Goal: Transaction & Acquisition: Purchase product/service

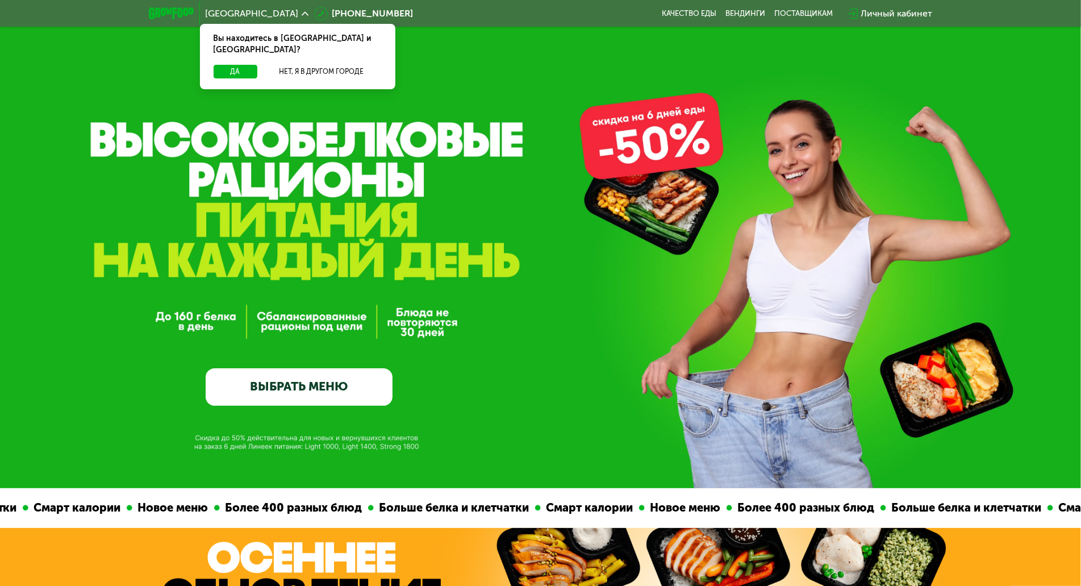
click at [284, 396] on link "ВЫБРАТЬ МЕНЮ" at bounding box center [299, 386] width 187 height 37
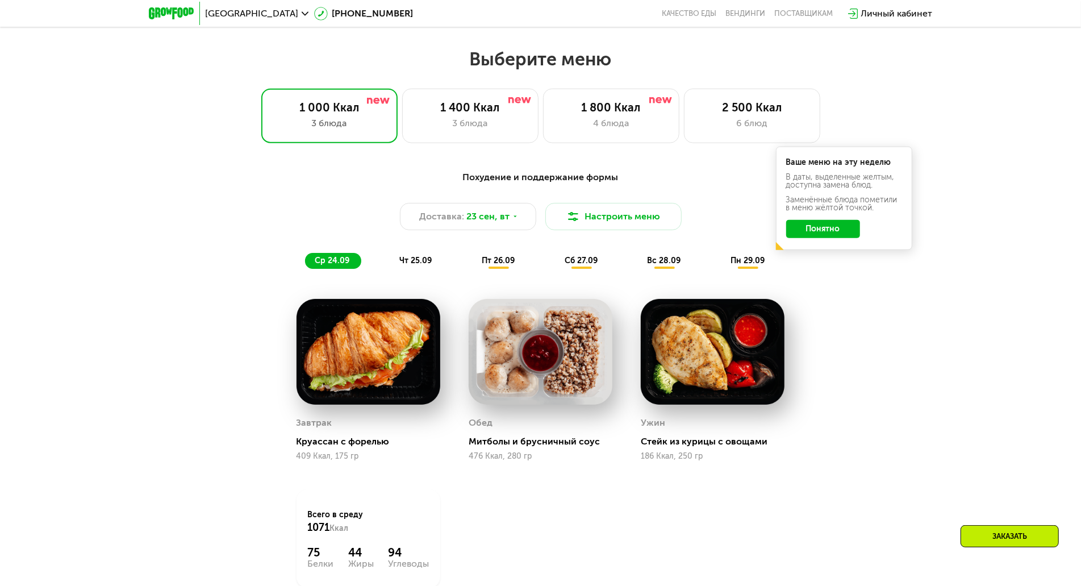
scroll to position [918, 0]
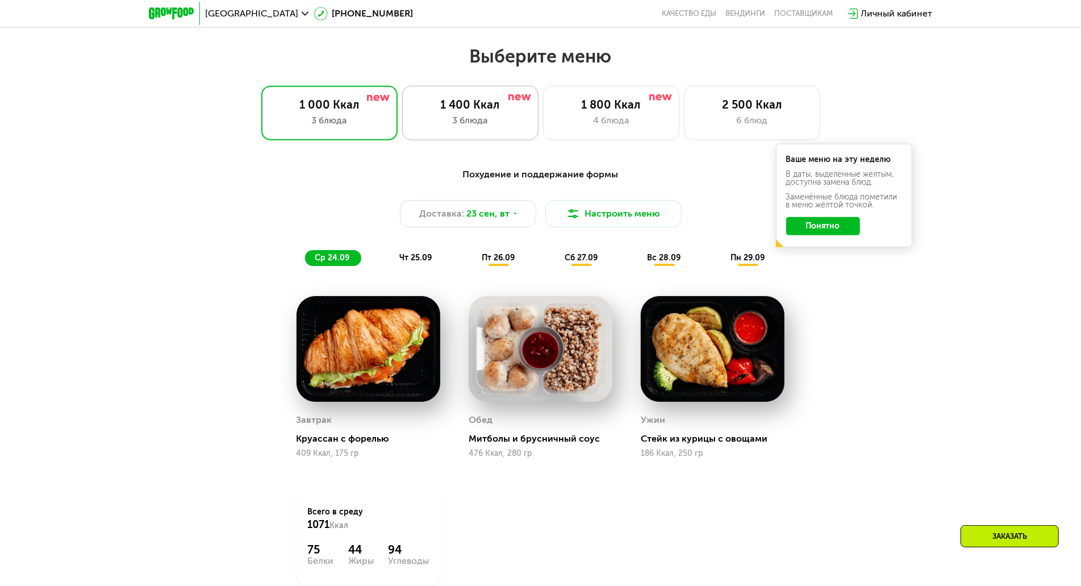
click at [473, 120] on div "3 блюда" at bounding box center [470, 121] width 112 height 14
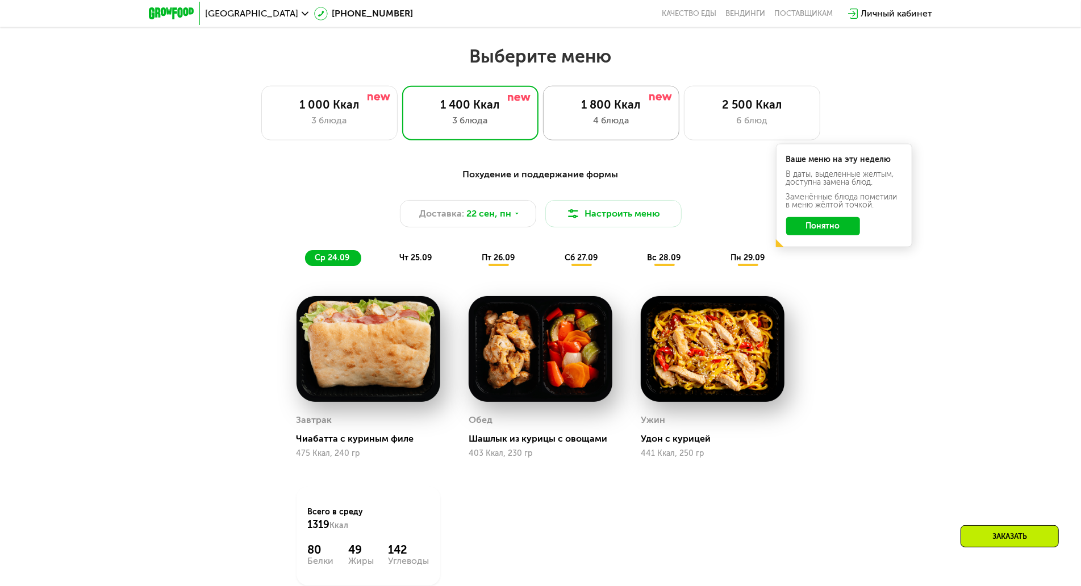
click at [599, 116] on div "1 800 Ккал 4 блюда" at bounding box center [611, 113] width 136 height 55
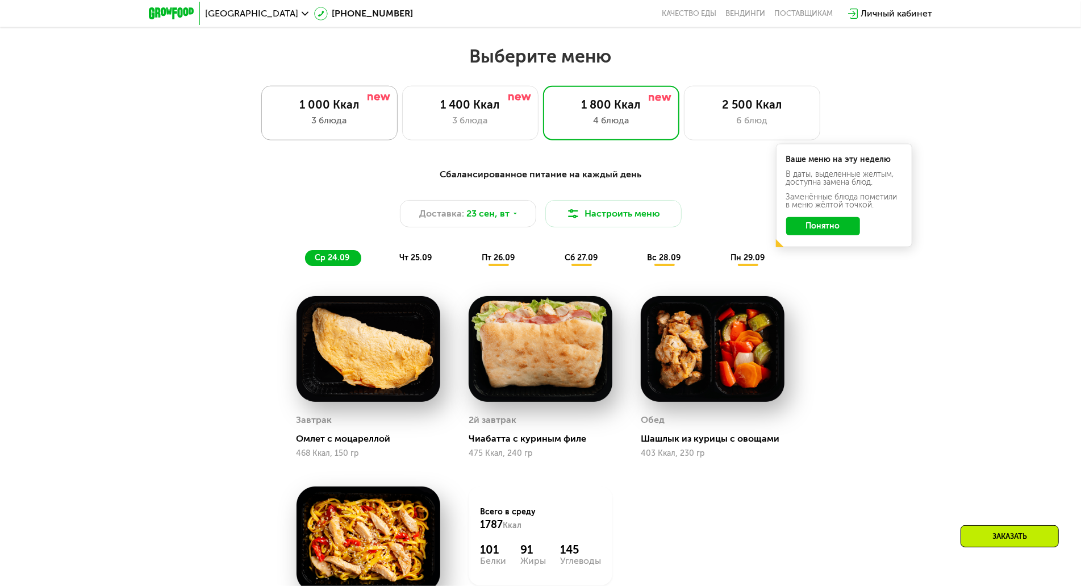
click at [318, 122] on div "3 блюда" at bounding box center [329, 121] width 112 height 14
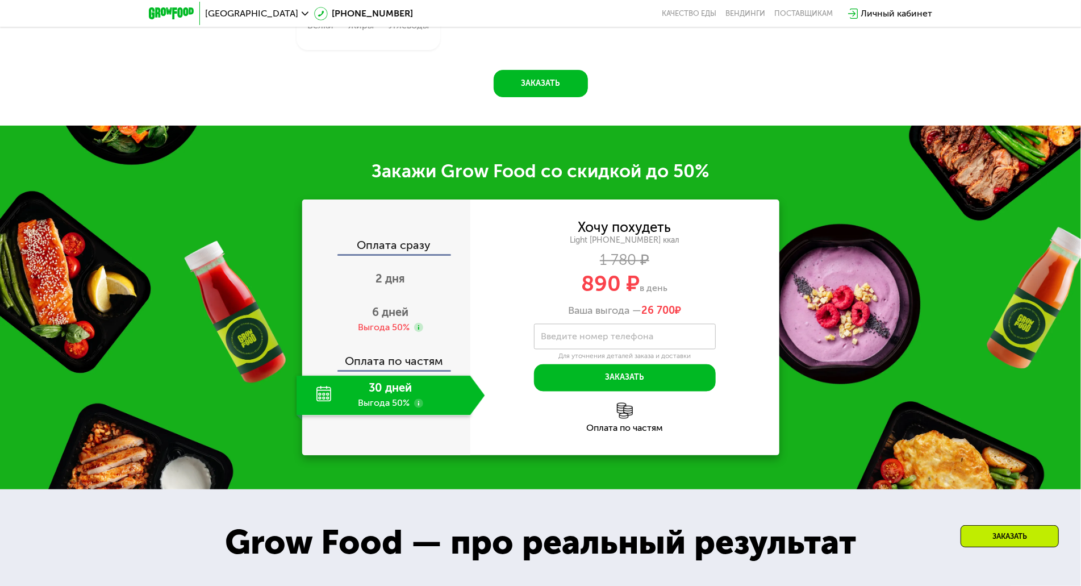
scroll to position [1459, 0]
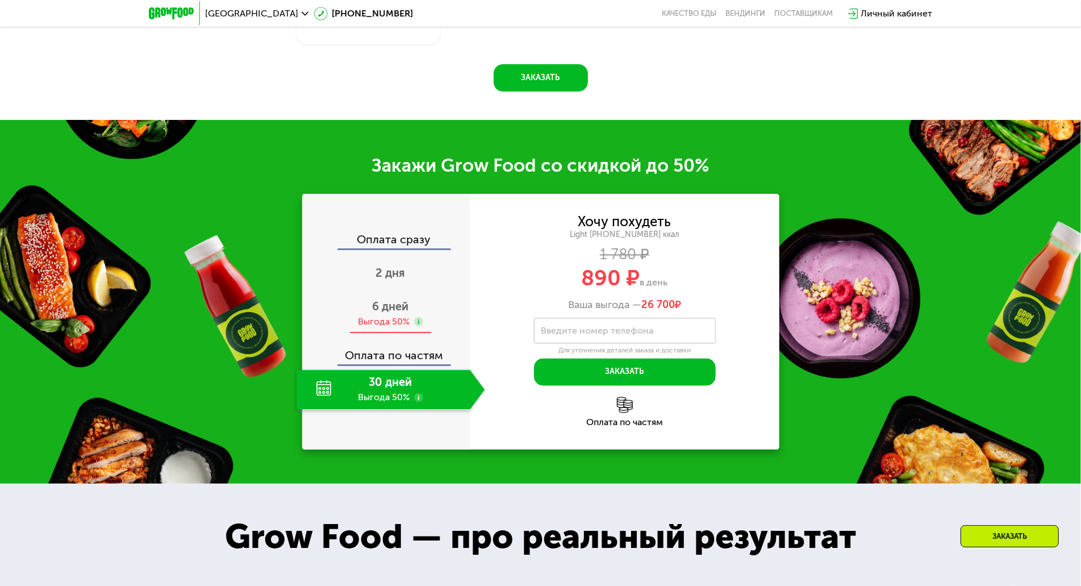
click at [419, 326] on use at bounding box center [418, 321] width 9 height 9
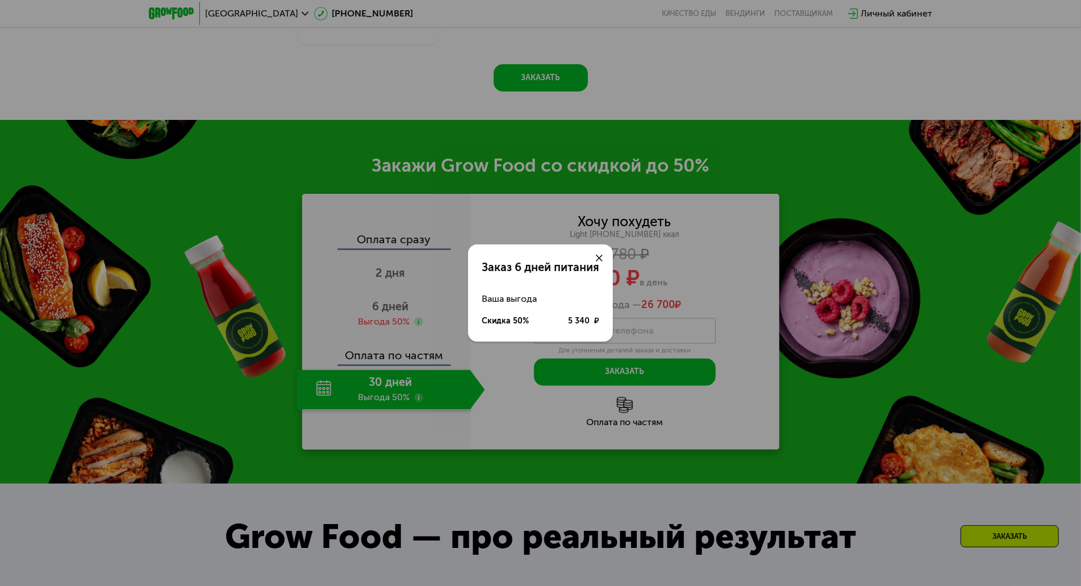
click at [596, 257] on icon at bounding box center [599, 257] width 7 height 7
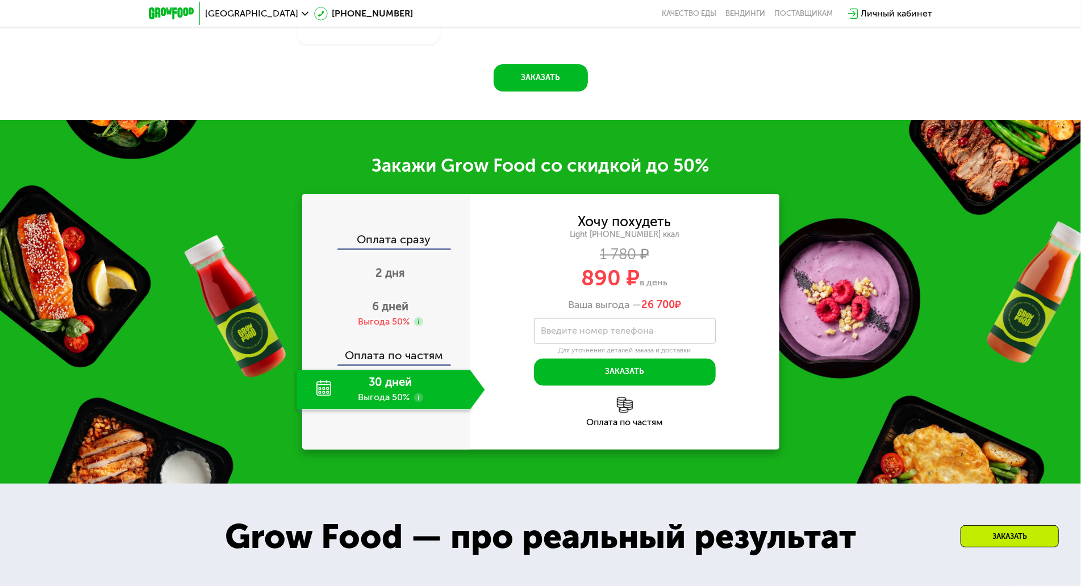
click at [378, 398] on div "30 дней Выгода 50%" at bounding box center [383, 390] width 174 height 40
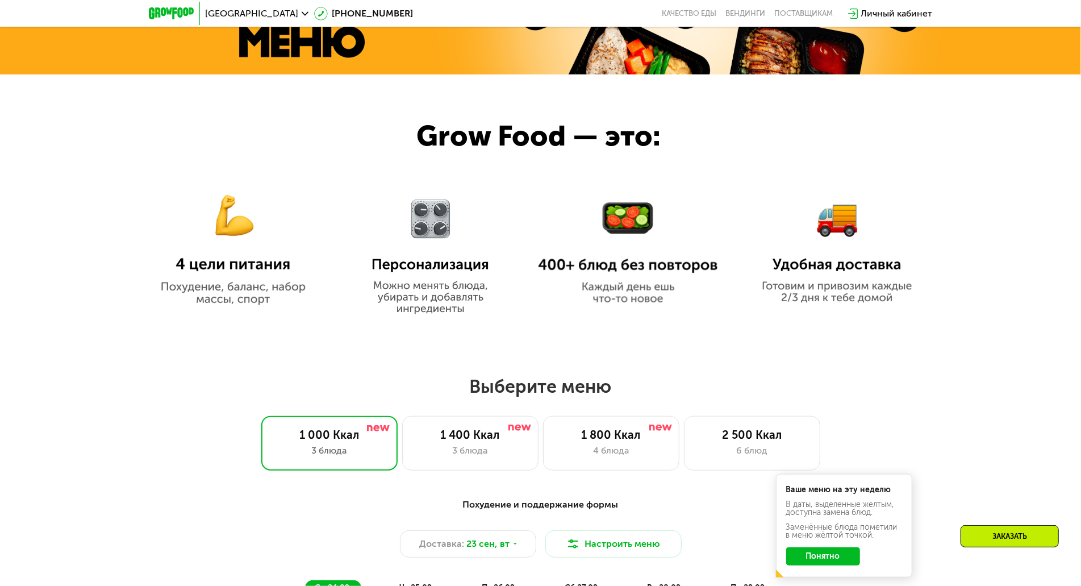
scroll to position [585, 0]
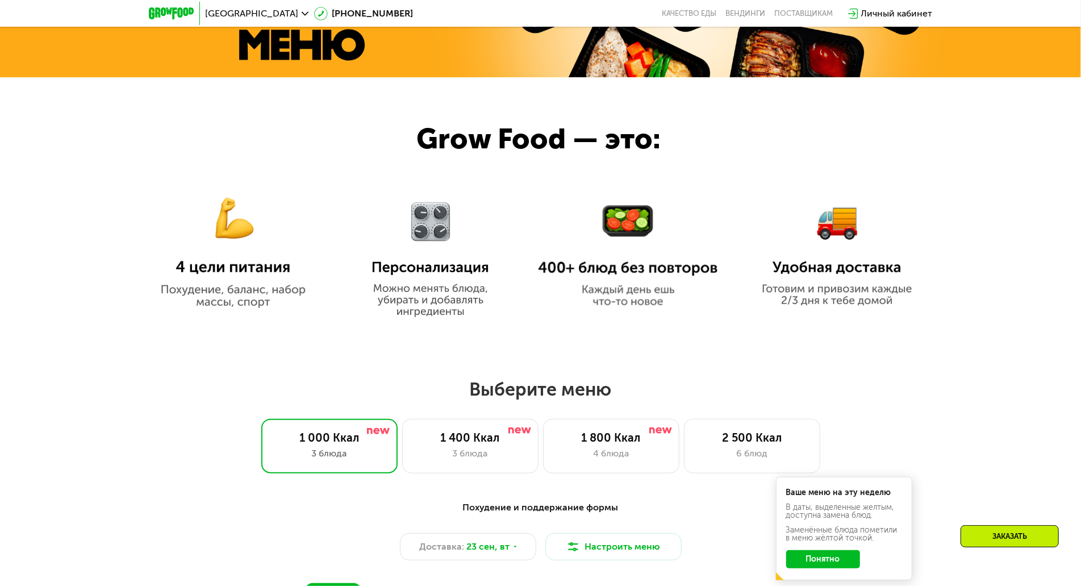
click at [425, 262] on img at bounding box center [430, 249] width 140 height 133
click at [433, 306] on img at bounding box center [430, 249] width 140 height 133
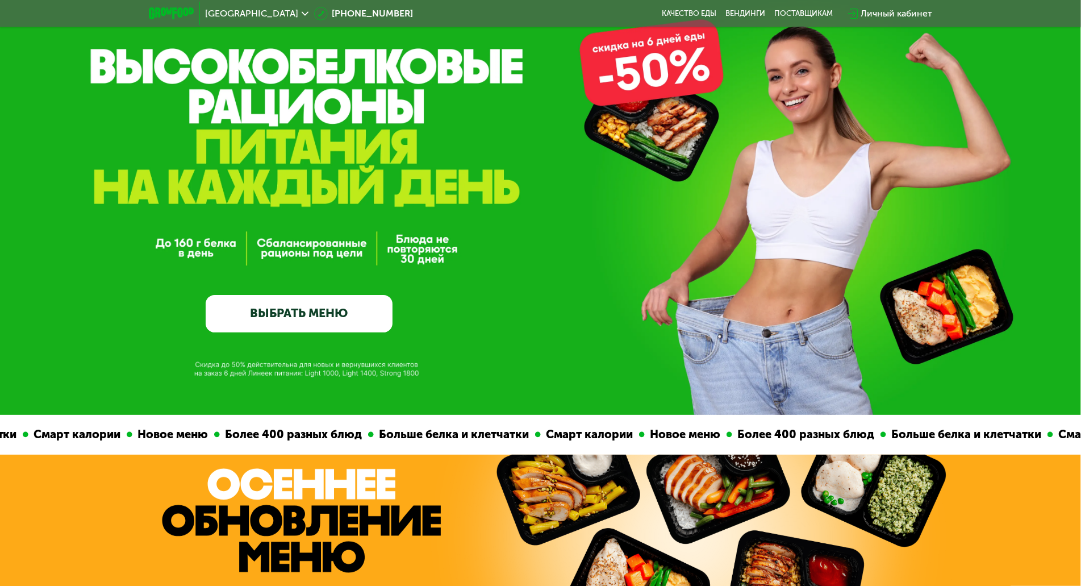
scroll to position [0, 0]
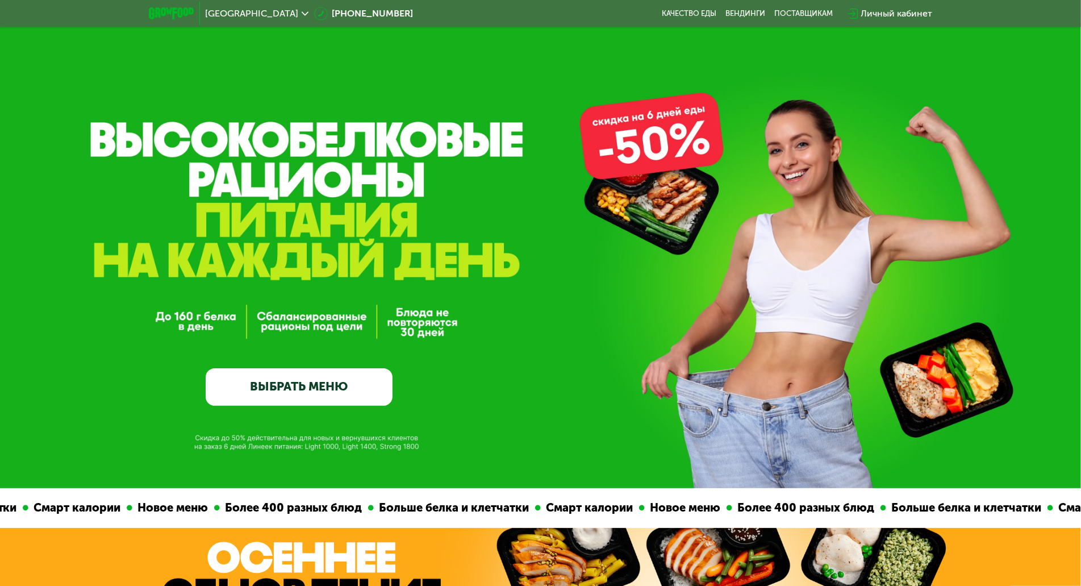
click at [270, 402] on link "ВЫБРАТЬ МЕНЮ" at bounding box center [299, 386] width 187 height 37
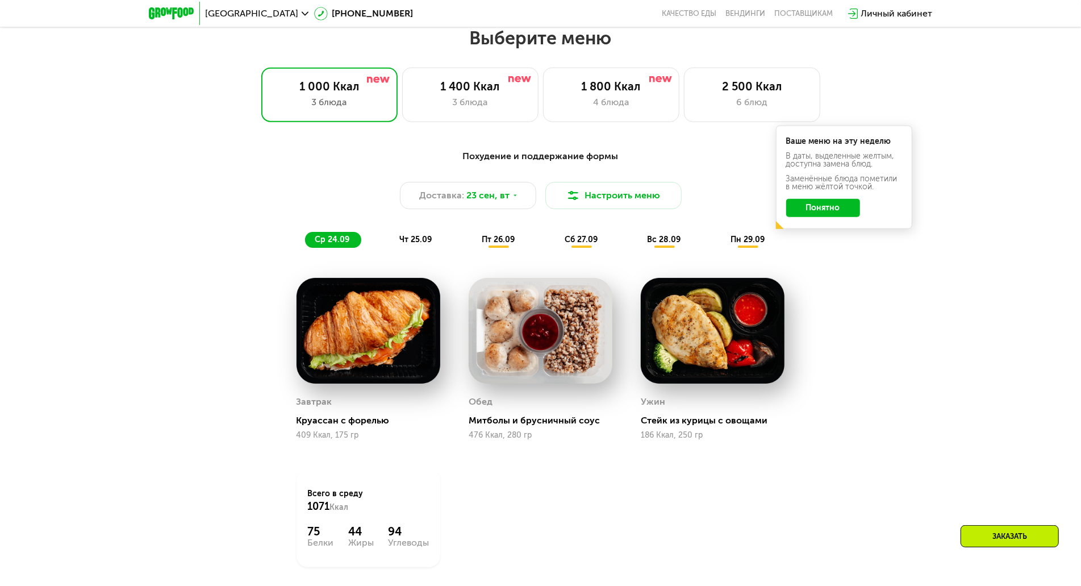
scroll to position [940, 0]
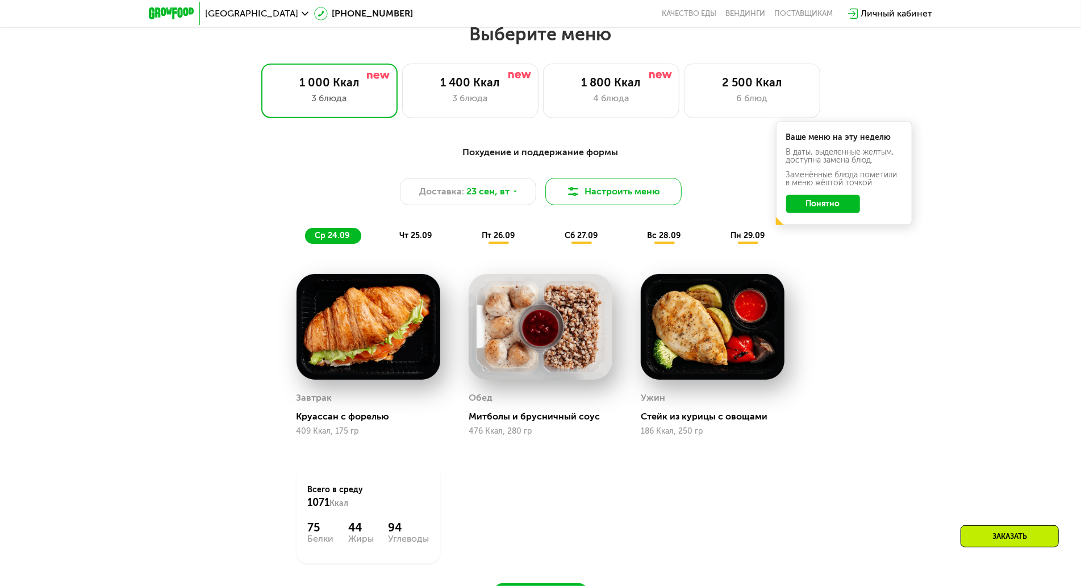
click at [608, 197] on button "Настроить меню" at bounding box center [613, 191] width 136 height 27
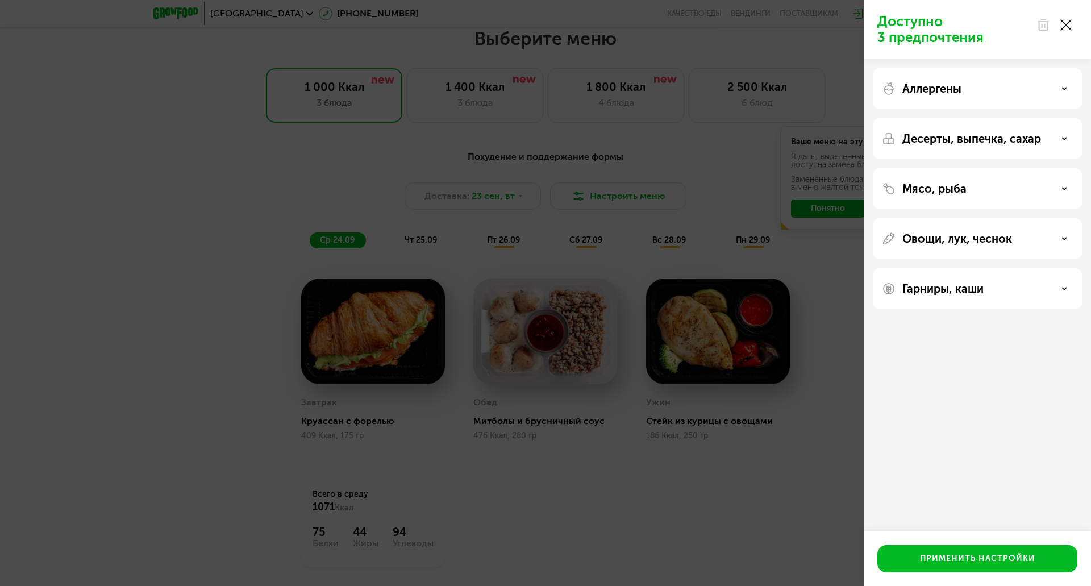
click at [1000, 89] on div "Аллергены" at bounding box center [977, 89] width 191 height 14
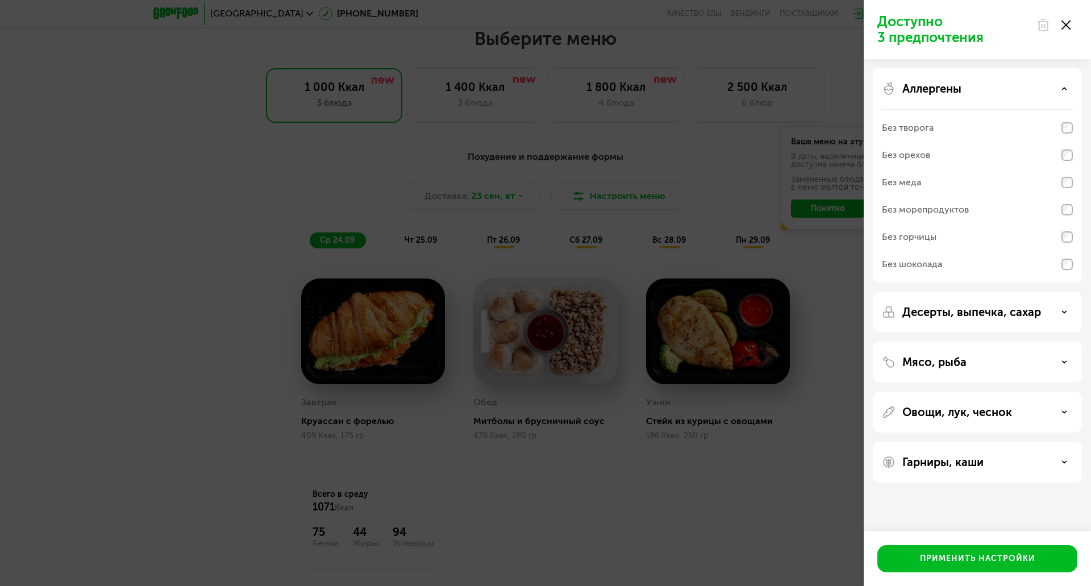
click at [1000, 89] on div "Аллергены" at bounding box center [977, 89] width 191 height 14
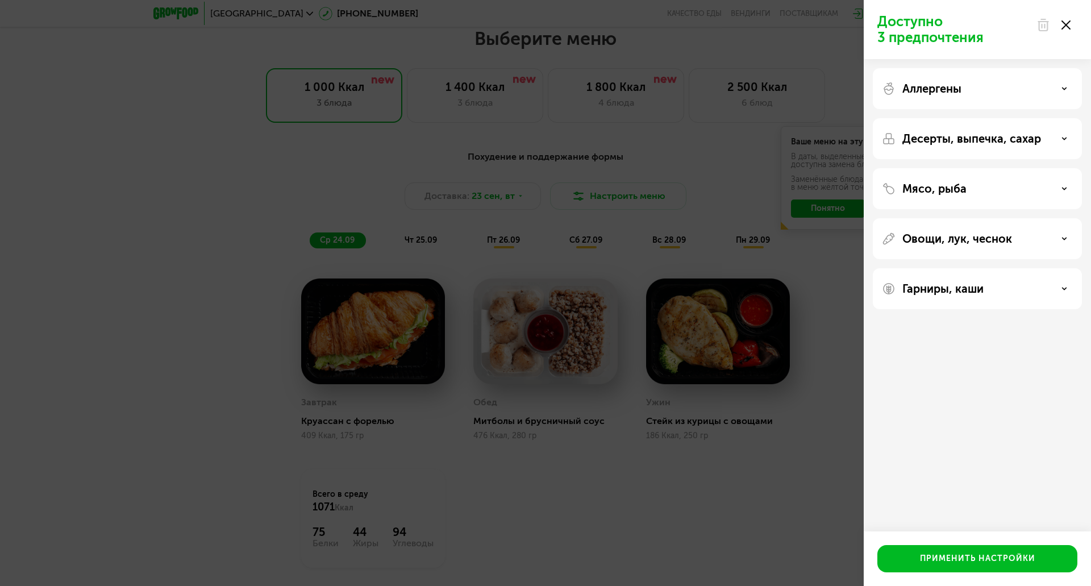
click at [983, 145] on p "Десерты, выпечка, сахар" at bounding box center [971, 139] width 139 height 14
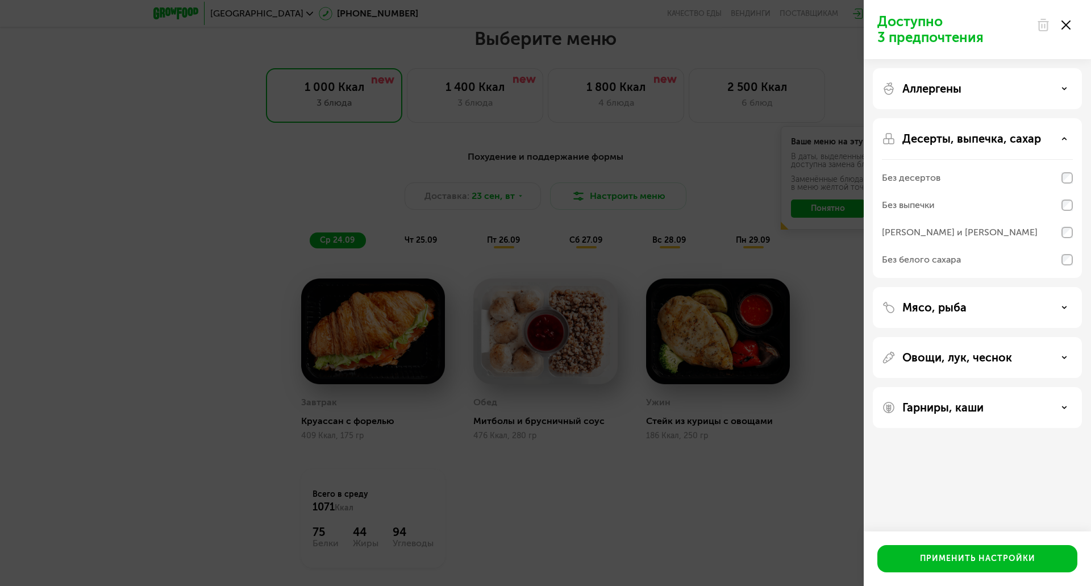
click at [983, 145] on p "Десерты, выпечка, сахар" at bounding box center [971, 139] width 139 height 14
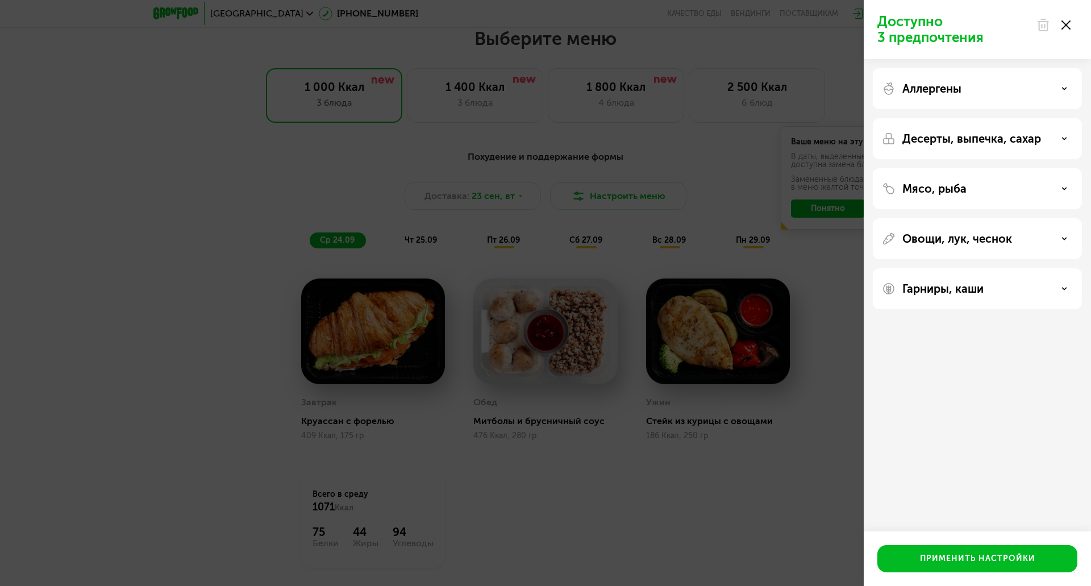
click at [975, 185] on div "Мясо, рыба" at bounding box center [977, 189] width 191 height 14
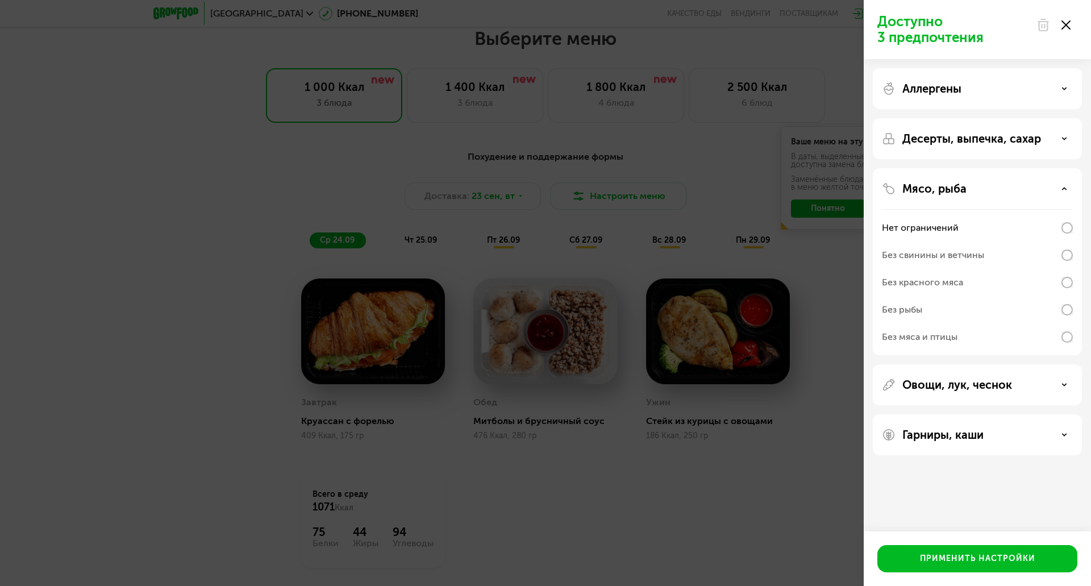
click at [975, 185] on div "Мясо, рыба" at bounding box center [977, 189] width 191 height 14
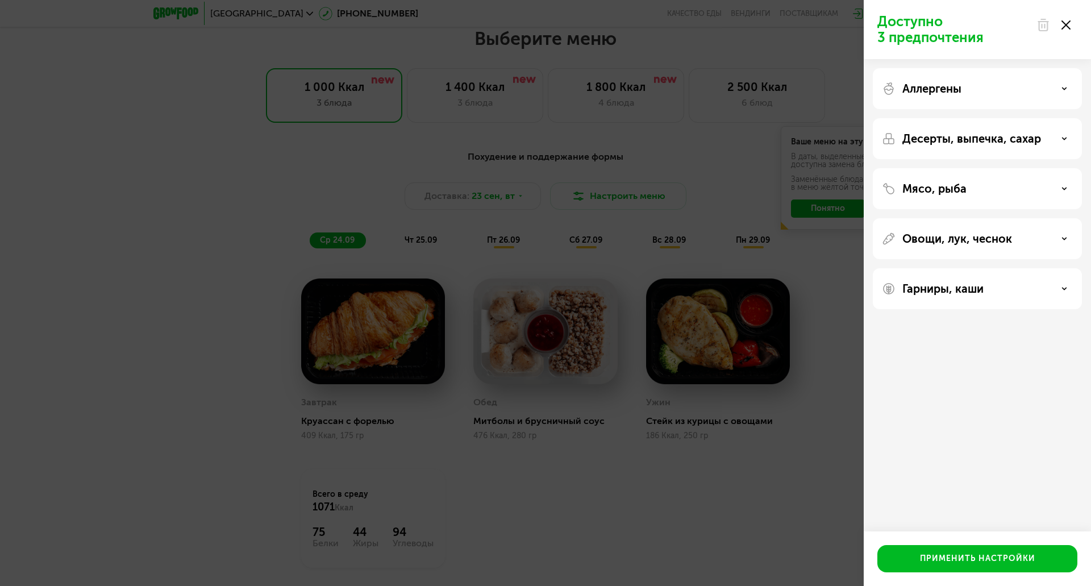
click at [1066, 27] on icon at bounding box center [1065, 24] width 9 height 9
